Goal: Information Seeking & Learning: Learn about a topic

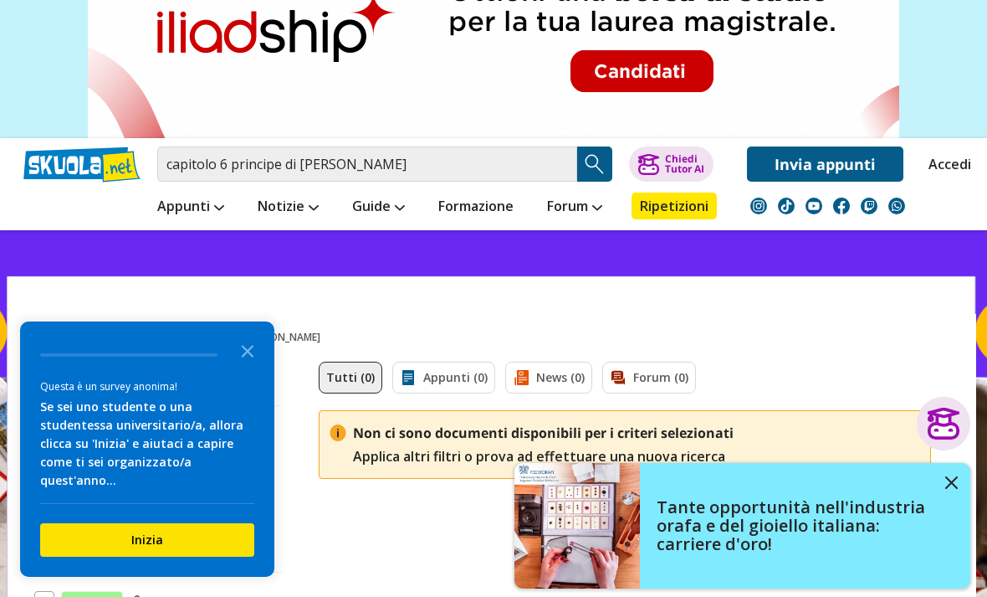
scroll to position [103, 0]
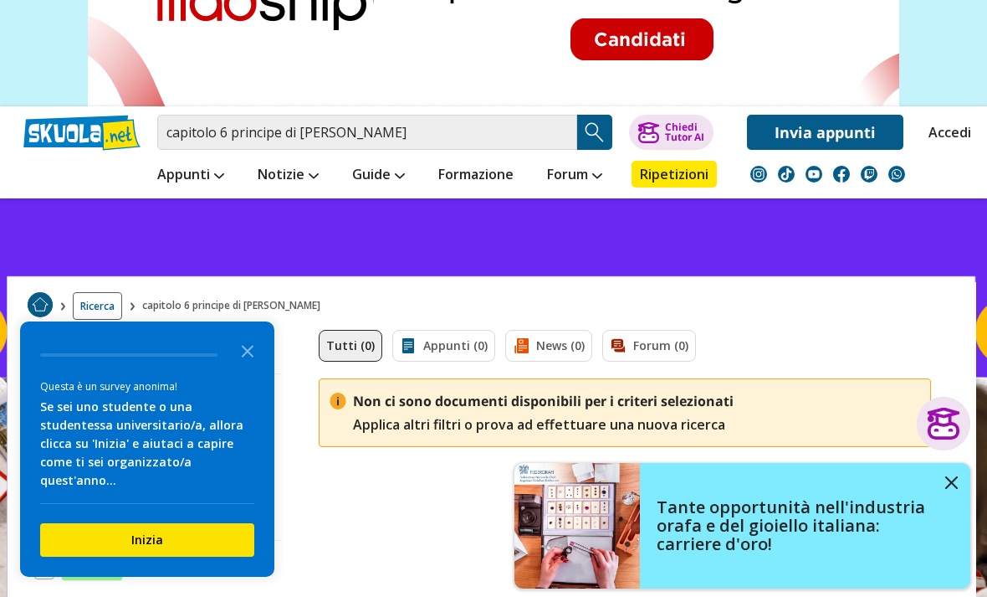
click at [246, 357] on polygon "Close the survey" at bounding box center [248, 351] width 13 height 13
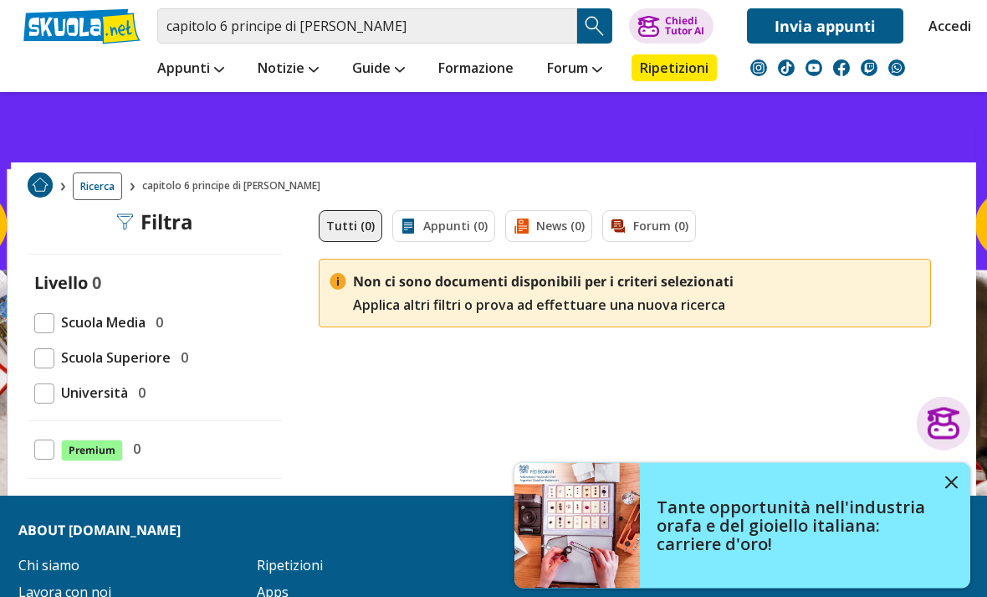
scroll to position [223, 0]
click at [107, 352] on span "Scuola Superiore" at bounding box center [112, 357] width 116 height 22
click at [71, 356] on span "Scuola Superiore" at bounding box center [112, 357] width 116 height 22
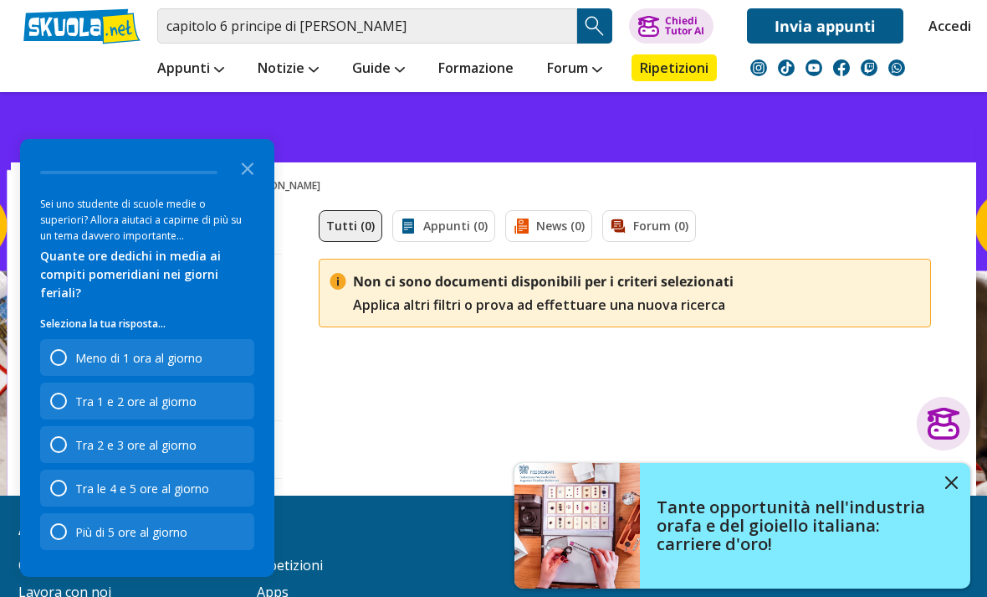
click at [53, 315] on div "Sei uno studente di scuole medie o superiori? Allora aiutaci a capirne di più s…" at bounding box center [147, 253] width 214 height 123
click at [254, 184] on icon "Close the survey" at bounding box center [247, 167] width 33 height 33
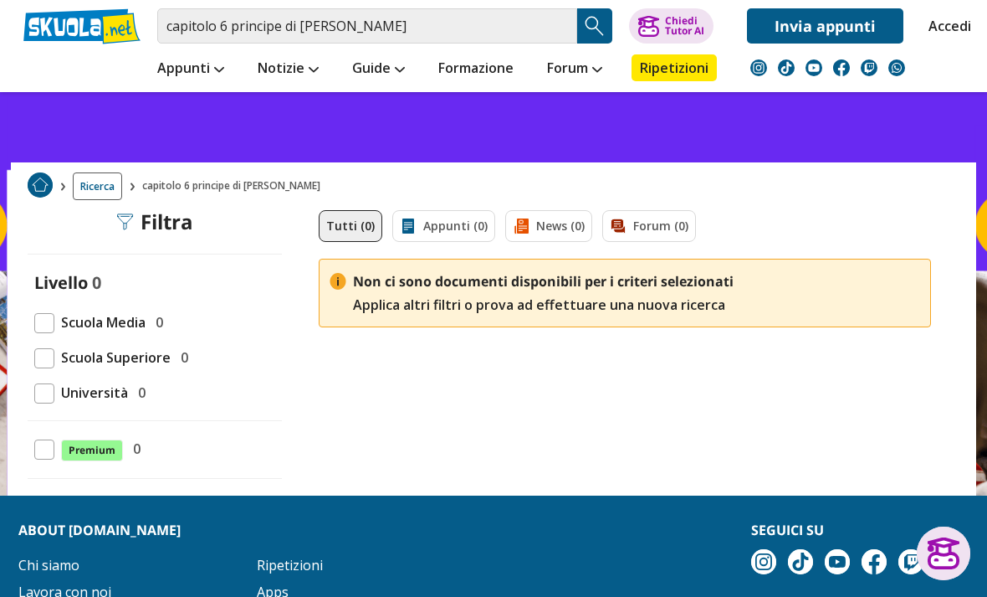
click at [54, 364] on span at bounding box center [44, 358] width 20 height 20
click at [402, 23] on input "capitolo 6 principe di machiavelli" at bounding box center [367, 25] width 420 height 35
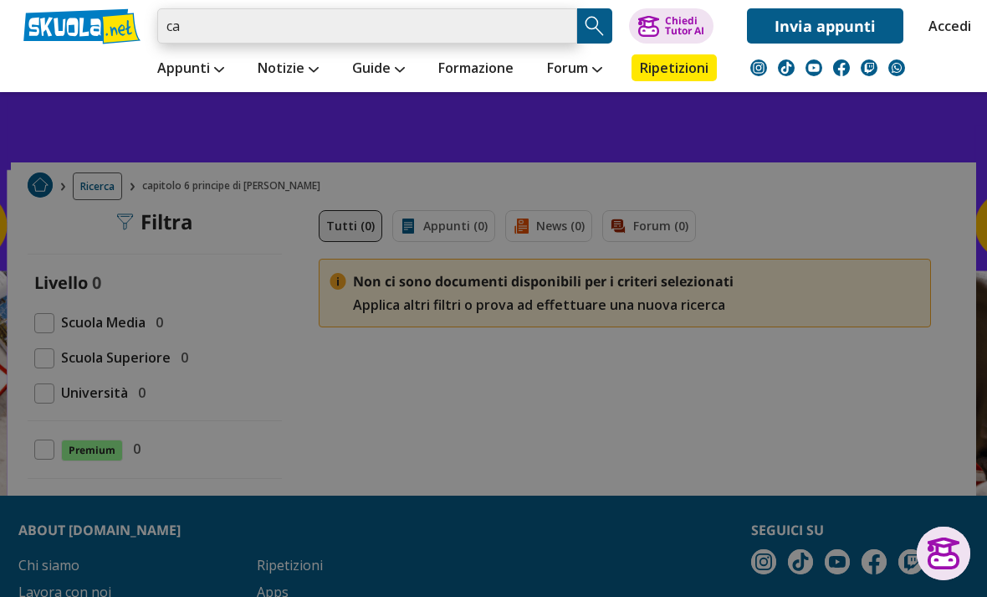
type input "c"
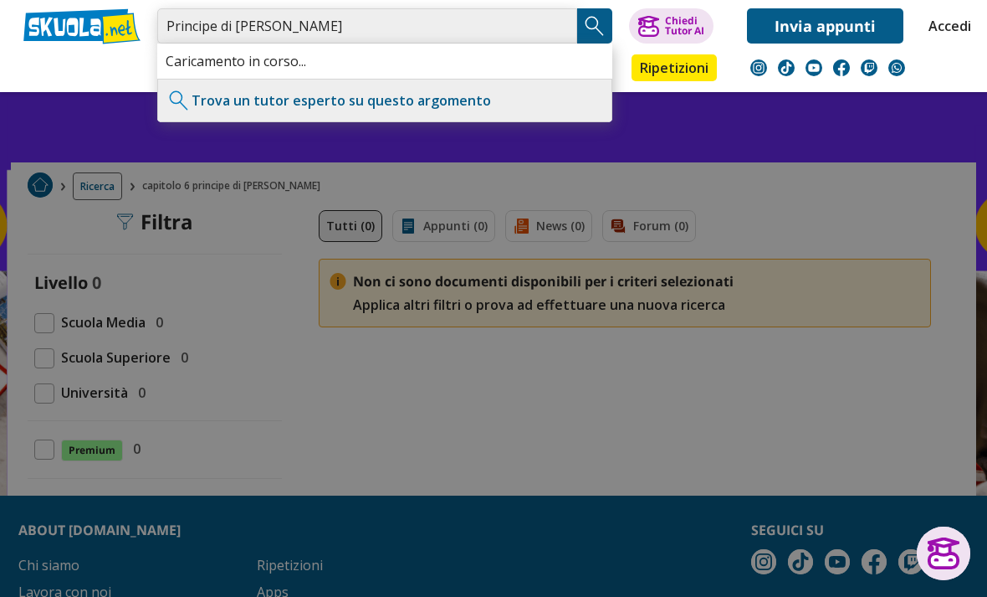
type input "Principe di Machiavelli"
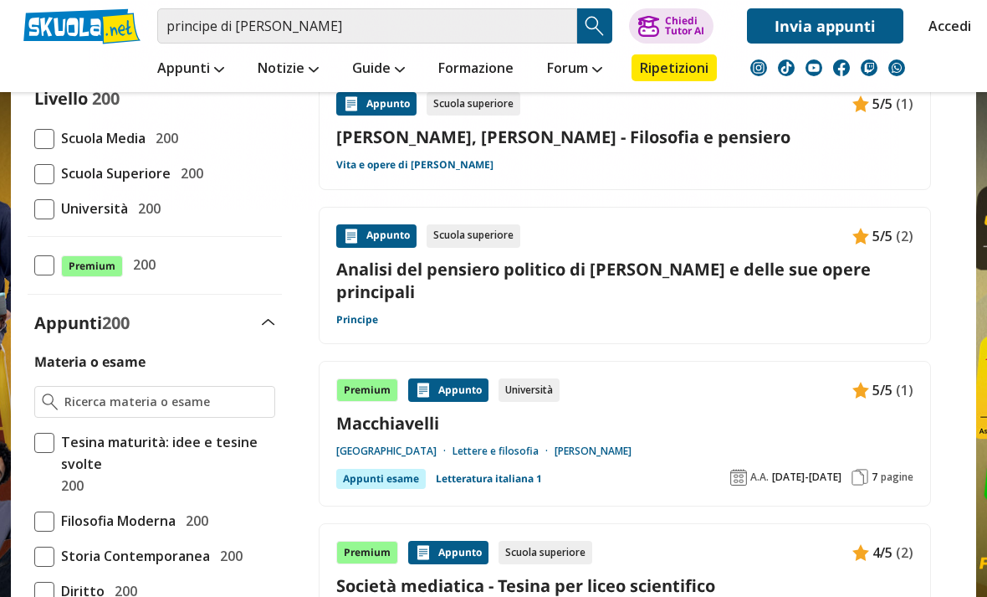
scroll to position [199, 0]
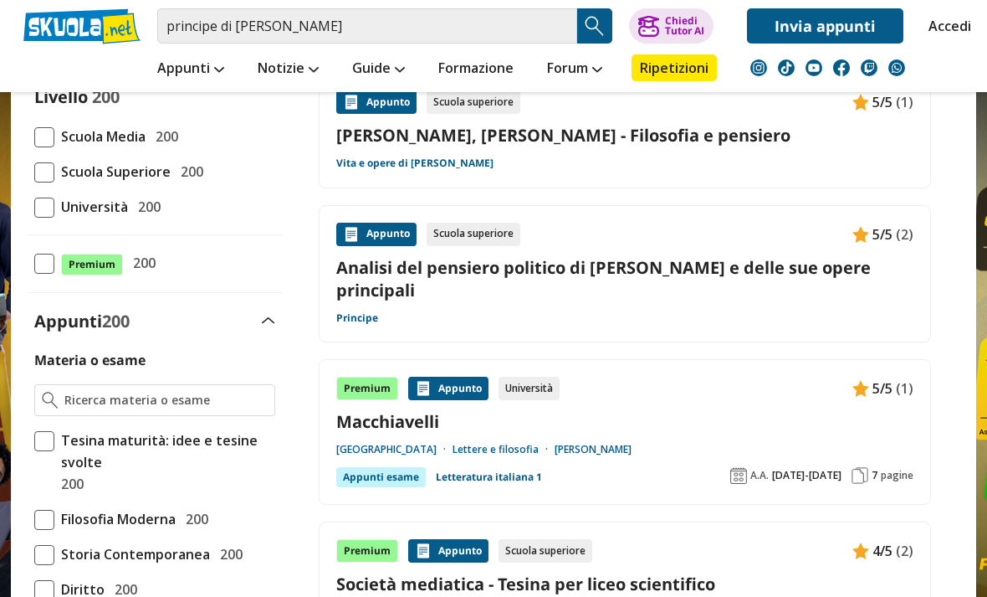
click at [865, 294] on link "Analisi del pensiero politico di [PERSON_NAME] e delle sue opere principali" at bounding box center [624, 278] width 577 height 45
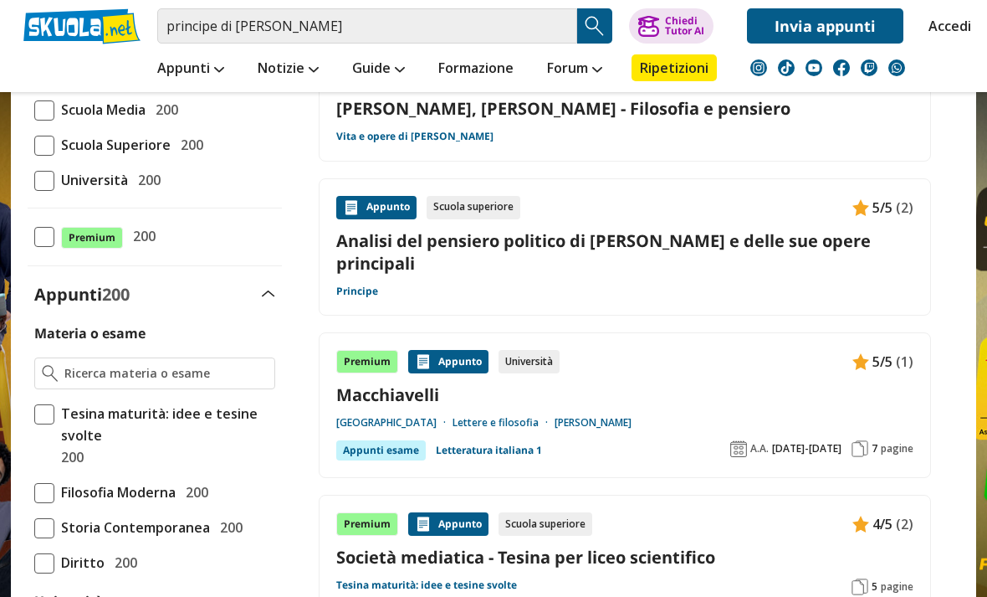
click at [58, 146] on span "Scuola Superiore" at bounding box center [112, 145] width 116 height 22
click at [34, 145] on input "Scuola Superiore 200" at bounding box center [34, 145] width 0 height 0
checkbox input "true"
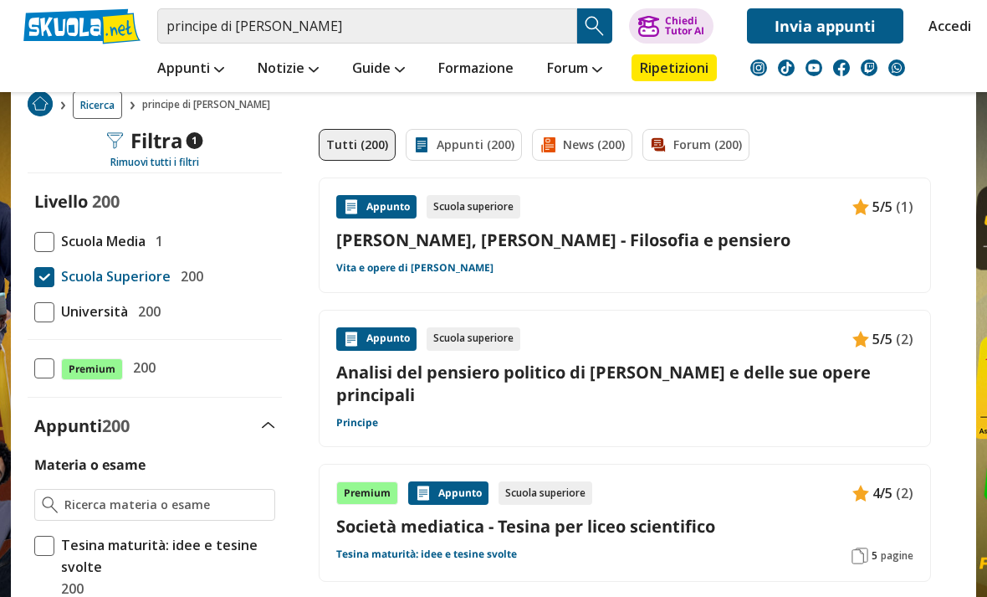
scroll to position [90, 0]
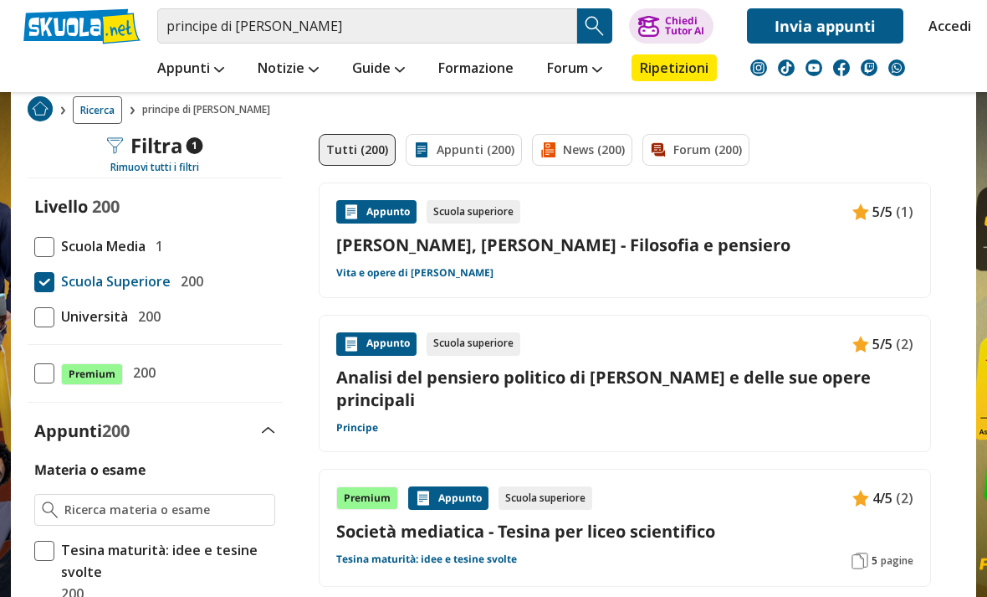
click at [846, 408] on link "Analisi del pensiero politico di [PERSON_NAME] e delle sue opere principali" at bounding box center [624, 388] width 577 height 45
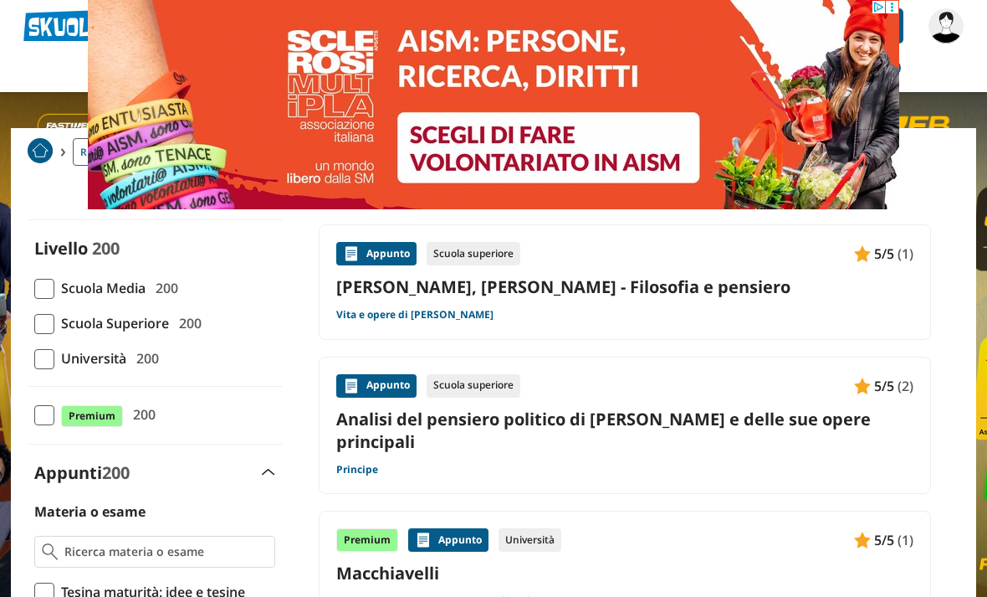
scroll to position [49, 0]
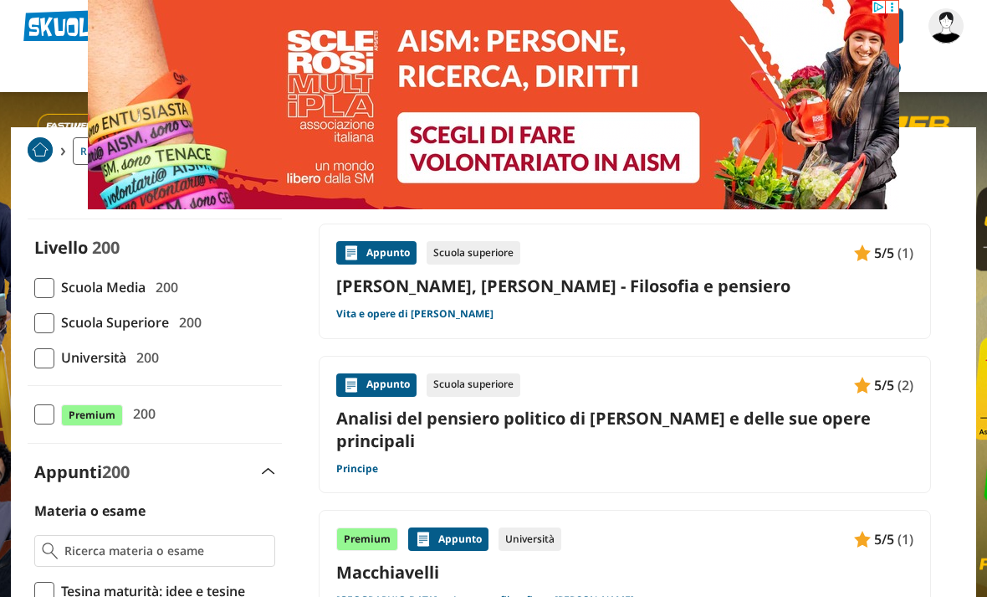
click at [818, 427] on link "Analisi del pensiero politico di [PERSON_NAME] e delle sue opere principali" at bounding box center [624, 429] width 577 height 45
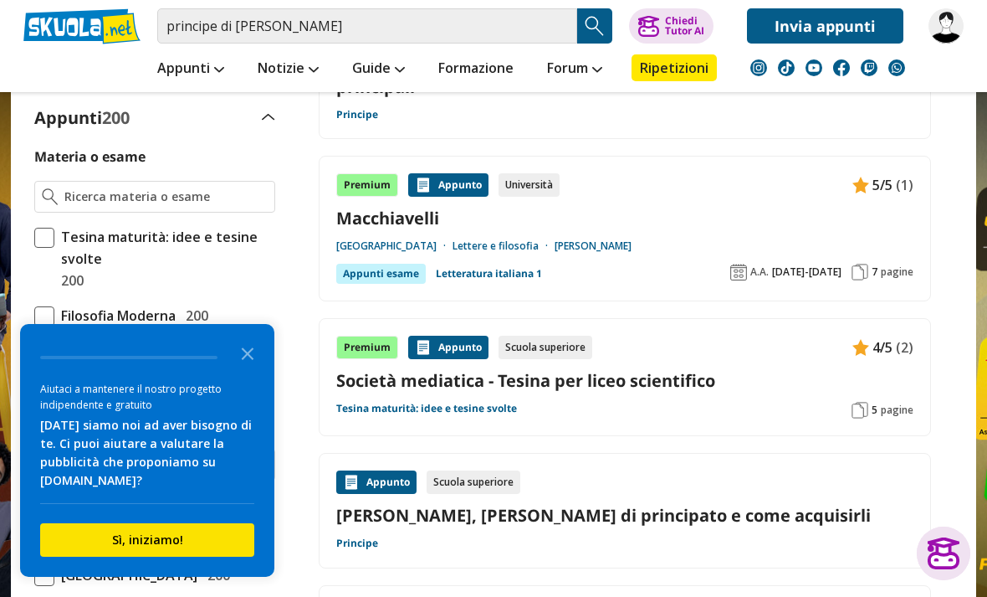
scroll to position [402, 0]
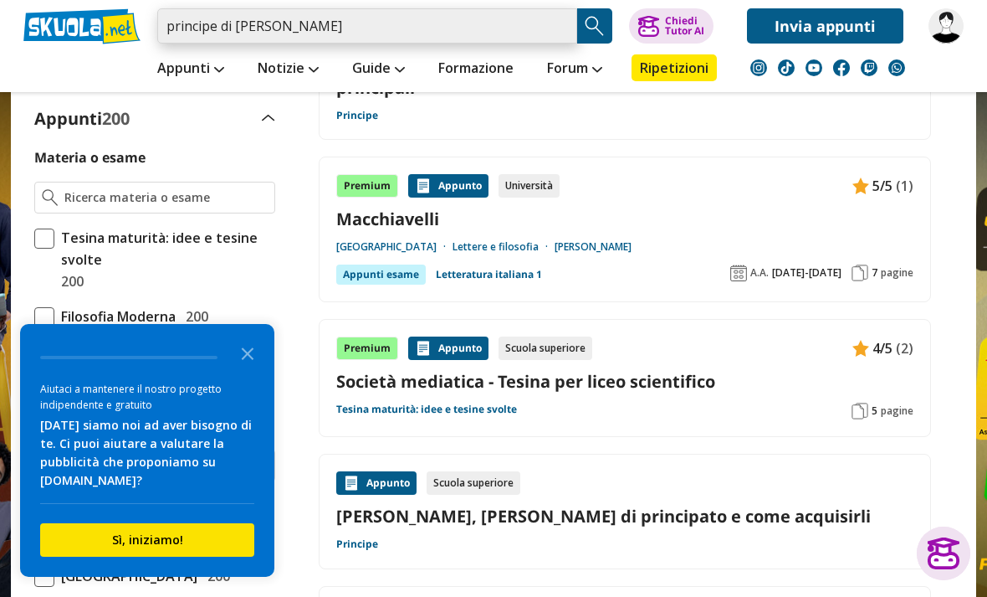
click at [454, 19] on input "principe di [PERSON_NAME]" at bounding box center [367, 25] width 420 height 35
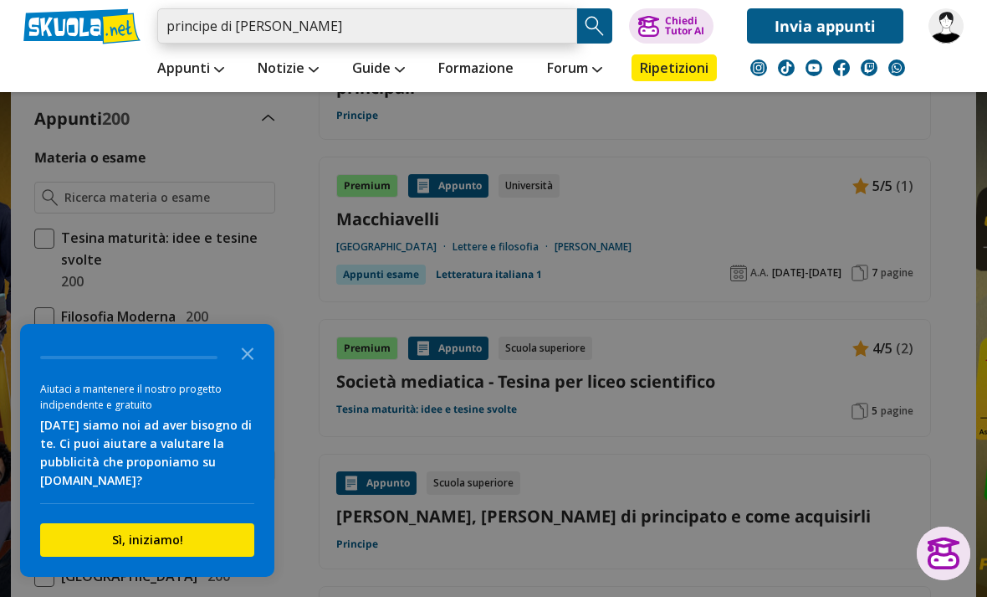
click at [354, 31] on input "principe di [PERSON_NAME]" at bounding box center [367, 25] width 420 height 35
click at [325, 19] on input "principe di [PERSON_NAME]" at bounding box center [367, 25] width 420 height 35
click at [220, 23] on input "principe di [PERSON_NAME]" at bounding box center [367, 25] width 420 height 35
click at [352, 28] on input "principe di [PERSON_NAME]" at bounding box center [367, 25] width 420 height 35
